Goal: Task Accomplishment & Management: Use online tool/utility

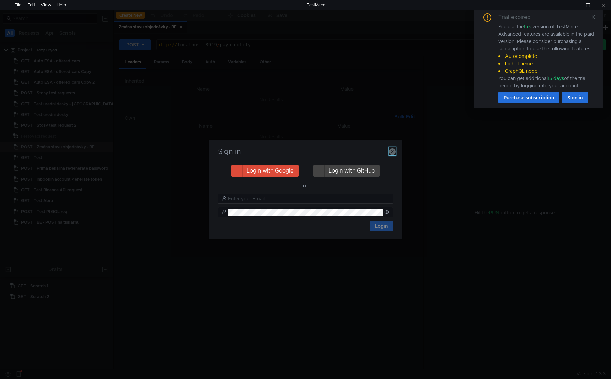
click at [393, 149] on icon "button" at bounding box center [392, 151] width 7 height 7
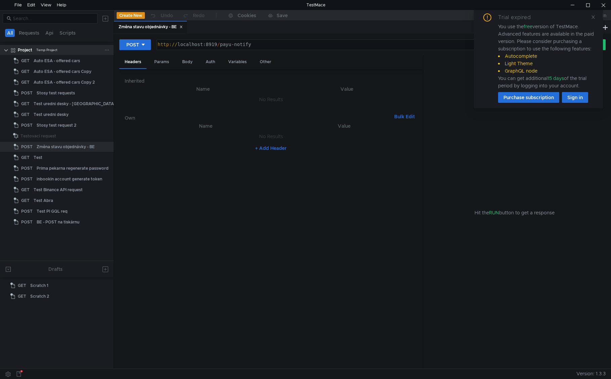
click at [5, 49] on clr-icon at bounding box center [5, 50] width 5 height 5
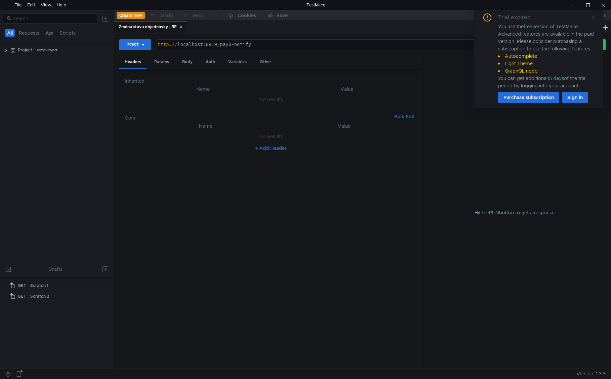
click at [594, 18] on icon at bounding box center [592, 16] width 3 height 3
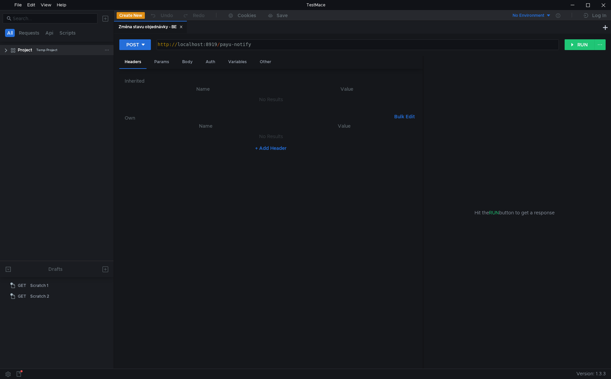
click at [8, 50] on clr-icon at bounding box center [5, 50] width 5 height 5
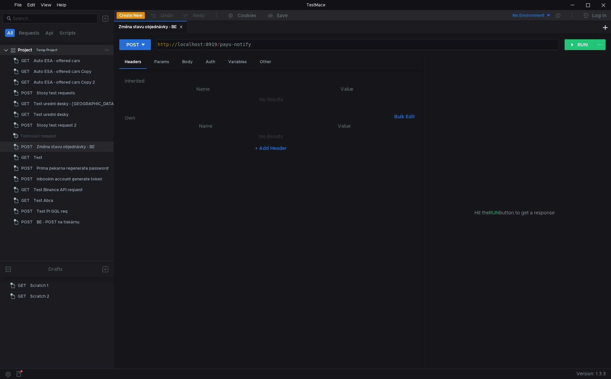
click at [110, 48] on div at bounding box center [107, 50] width 7 height 10
click at [107, 17] on button at bounding box center [105, 18] width 11 height 11
click at [95, 35] on div at bounding box center [305, 189] width 611 height 379
click at [18, 7] on div "File" at bounding box center [17, 5] width 7 height 10
click at [87, 246] on tree-viewport "Project Temp Project GET Auto ESA - offered cars GET Auto ESA - offered cars Co…" at bounding box center [57, 152] width 114 height 216
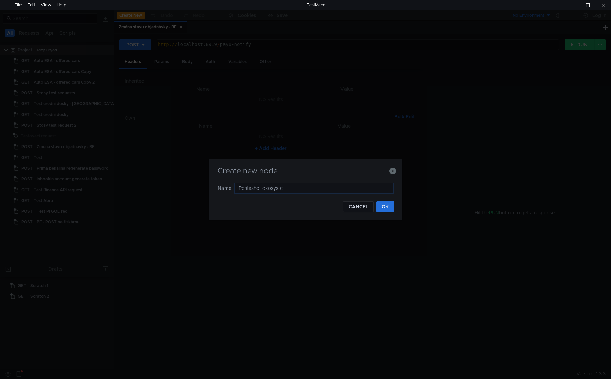
type input "Pentashot ekosystem"
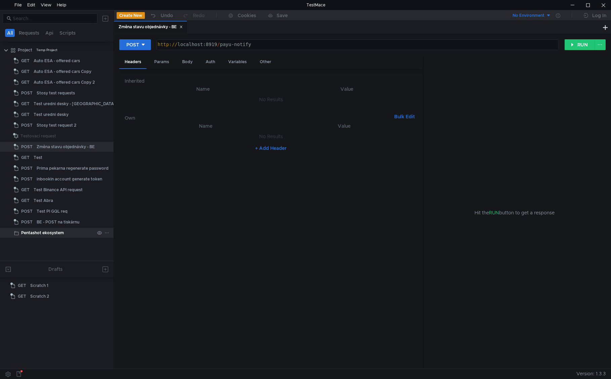
click at [39, 233] on div "Pentashot ekosystem" at bounding box center [42, 233] width 43 height 10
drag, startPoint x: 19, startPoint y: 51, endPoint x: 21, endPoint y: 47, distance: 4.2
click at [21, 47] on div "Project" at bounding box center [25, 50] width 14 height 10
click at [9, 51] on div "Project Temp Project" at bounding box center [61, 50] width 105 height 10
click at [6, 52] on clr-icon at bounding box center [5, 50] width 5 height 5
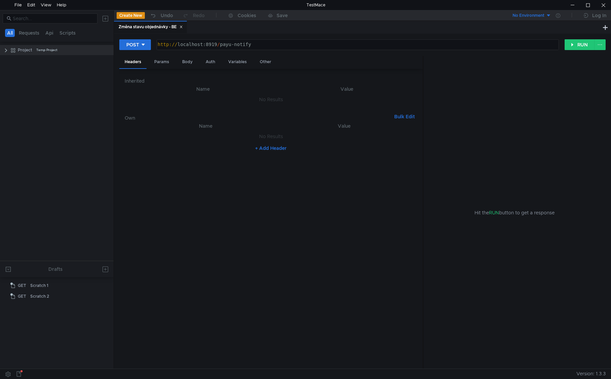
drag, startPoint x: 12, startPoint y: 62, endPoint x: 39, endPoint y: 126, distance: 69.9
click at [44, 146] on tree-viewport "Project Temp Project" at bounding box center [57, 152] width 114 height 216
click at [107, 51] on icon at bounding box center [106, 50] width 5 height 5
drag, startPoint x: 84, startPoint y: 82, endPoint x: 77, endPoint y: 82, distance: 7.7
click at [85, 82] on div at bounding box center [305, 189] width 611 height 379
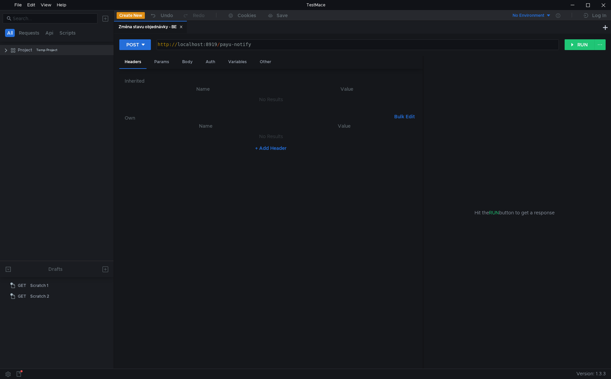
click at [102, 18] on button at bounding box center [105, 18] width 11 height 11
click at [45, 118] on div at bounding box center [305, 189] width 611 height 379
click at [67, 68] on tree-viewport "Project Temp Project" at bounding box center [57, 152] width 114 height 216
click at [5, 49] on clr-icon at bounding box center [5, 50] width 5 height 5
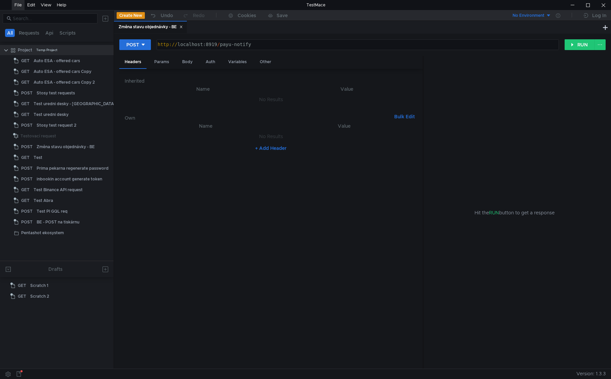
click at [17, 3] on div "File" at bounding box center [17, 5] width 7 height 10
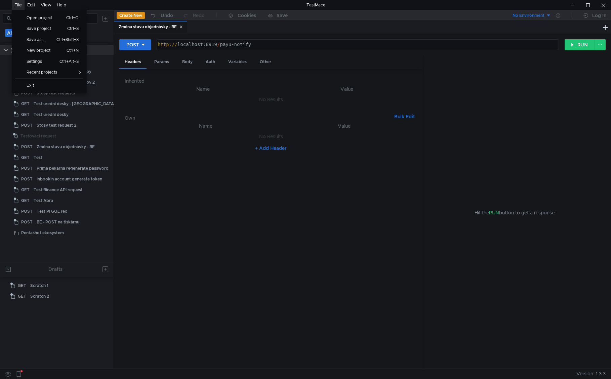
click at [17, 4] on div "File" at bounding box center [17, 5] width 7 height 10
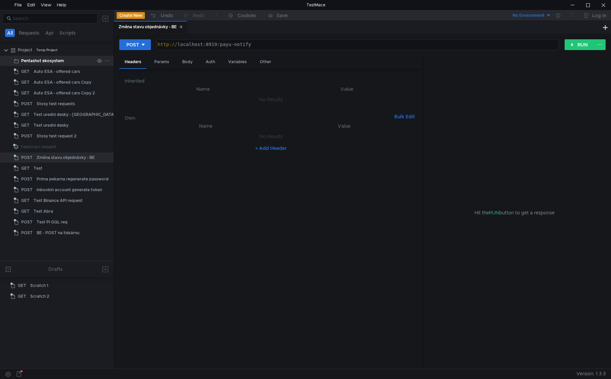
click at [105, 60] on icon at bounding box center [106, 60] width 5 height 5
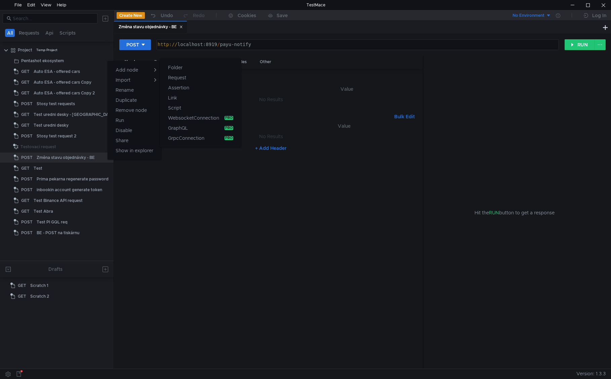
click at [196, 79] on button "Request" at bounding box center [200, 78] width 81 height 10
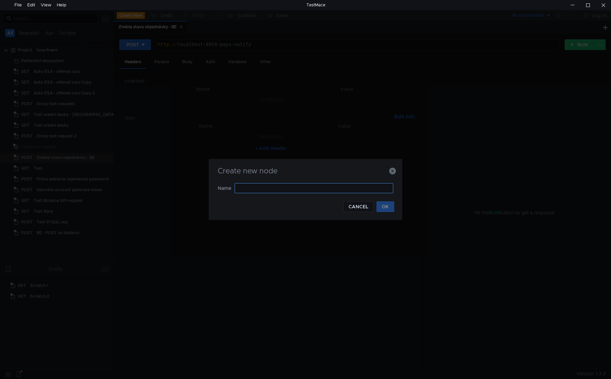
click at [312, 188] on input "text" at bounding box center [313, 188] width 159 height 10
type input "GET rbac snapshot"
